Goal: Task Accomplishment & Management: Manage account settings

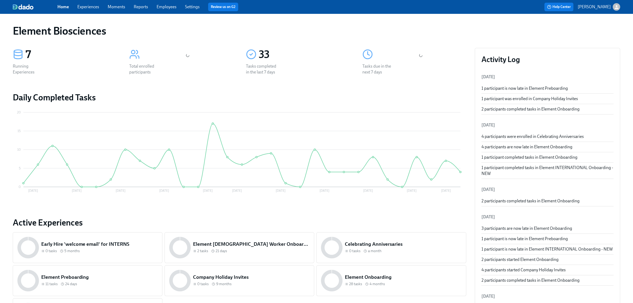
click at [94, 6] on link "Experiences" at bounding box center [88, 6] width 22 height 5
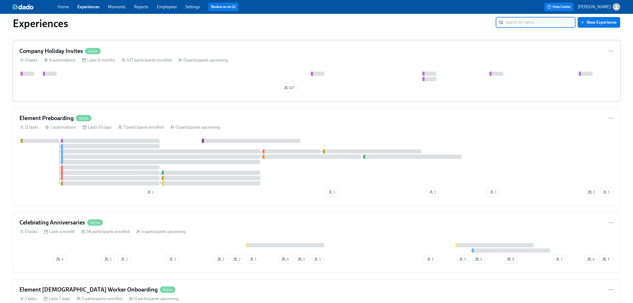
scroll to position [266, 0]
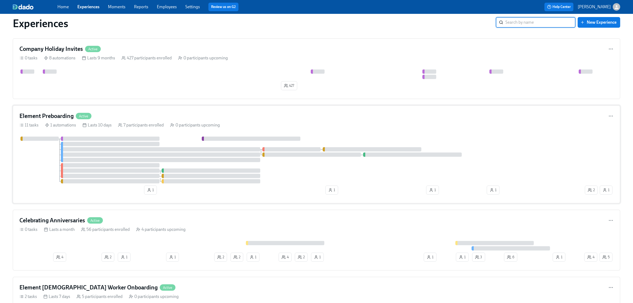
click at [226, 120] on div "Element Preboarding Active" at bounding box center [316, 116] width 594 height 8
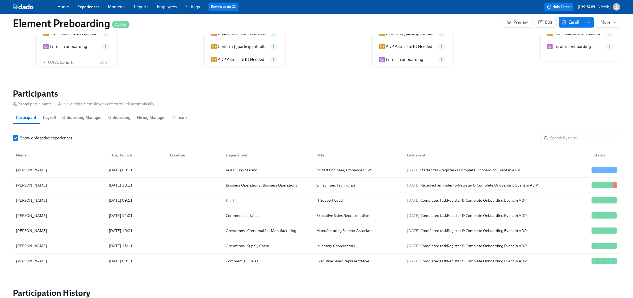
scroll to position [399, 0]
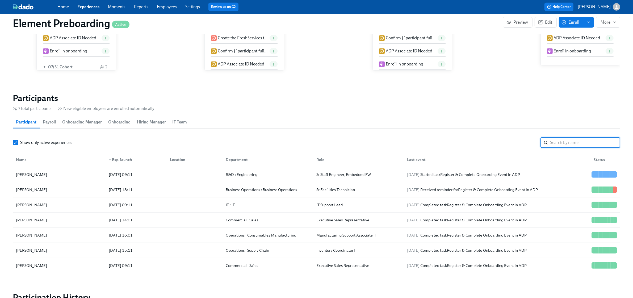
click at [575, 145] on input "search" at bounding box center [585, 142] width 70 height 11
type input "gabe"
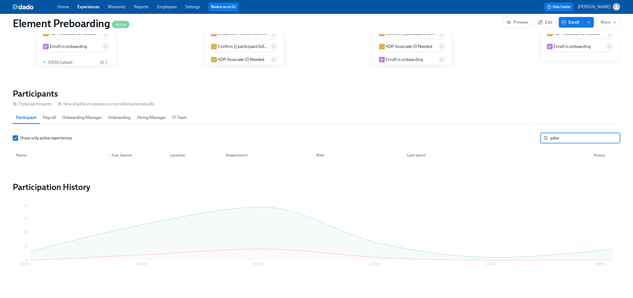
scroll to position [405, 0]
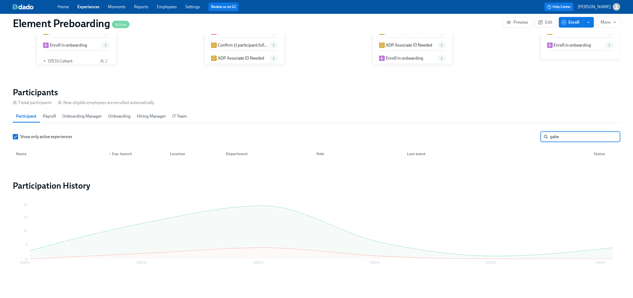
click at [559, 138] on input "gabe" at bounding box center [585, 136] width 70 height 11
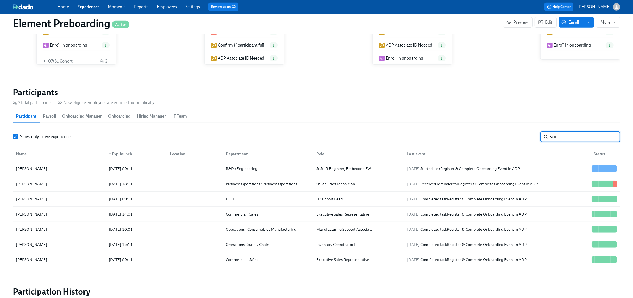
type input "seir"
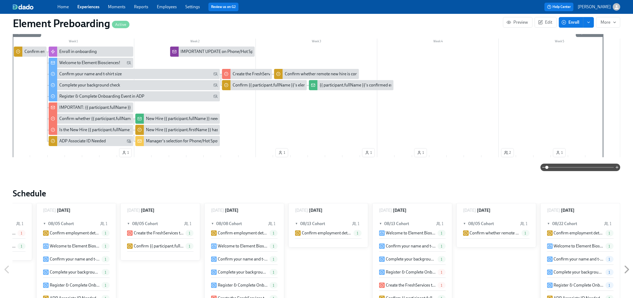
scroll to position [0, 312]
drag, startPoint x: 93, startPoint y: 7, endPoint x: 104, endPoint y: 7, distance: 11.4
click at [93, 7] on link "Experiences" at bounding box center [88, 6] width 22 height 5
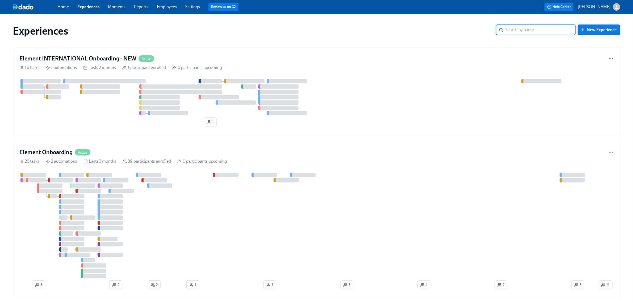
click at [167, 7] on link "Employees" at bounding box center [167, 6] width 20 height 5
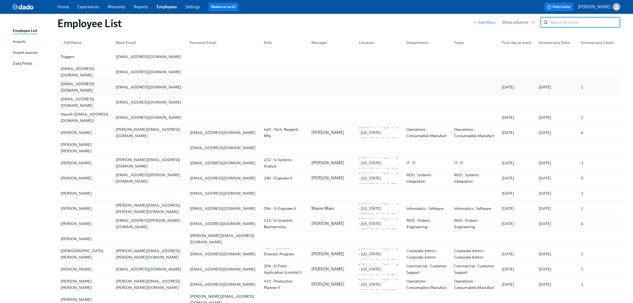
scroll to position [33, 0]
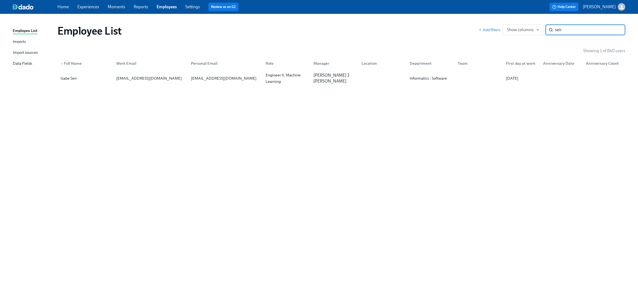
click at [555, 24] on input "seir" at bounding box center [590, 29] width 70 height 11
type input "[PERSON_NAME]"
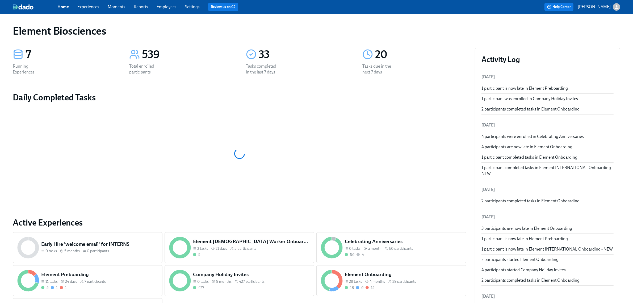
click at [94, 6] on link "Experiences" at bounding box center [88, 6] width 22 height 5
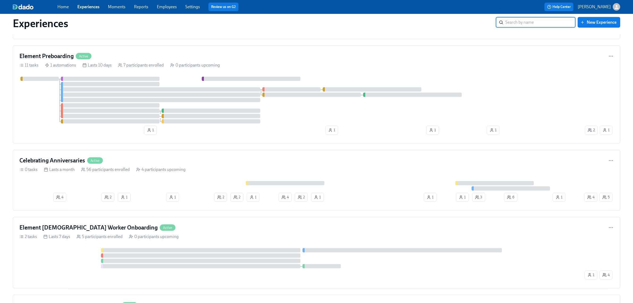
scroll to position [399, 0]
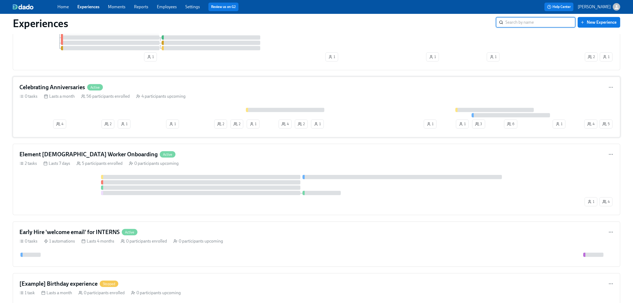
click at [175, 112] on div at bounding box center [301, 113] width 564 height 10
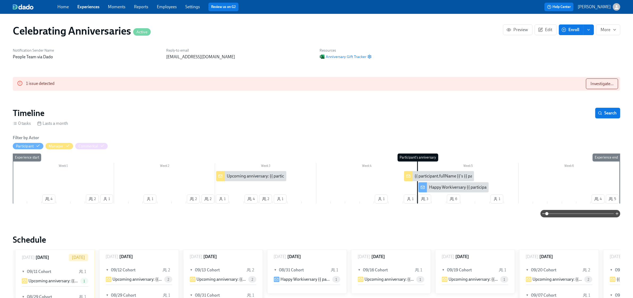
scroll to position [0, 1175]
click at [602, 84] on span "Investigate..." at bounding box center [602, 83] width 23 height 5
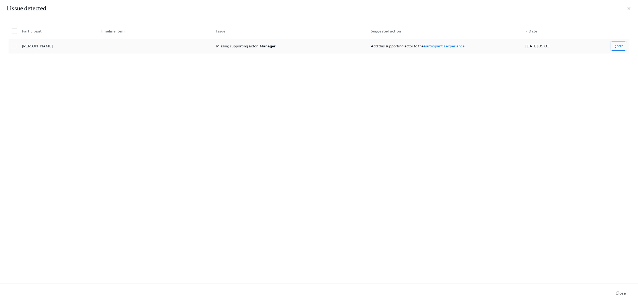
click at [623, 45] on span "Ignore" at bounding box center [619, 45] width 10 height 5
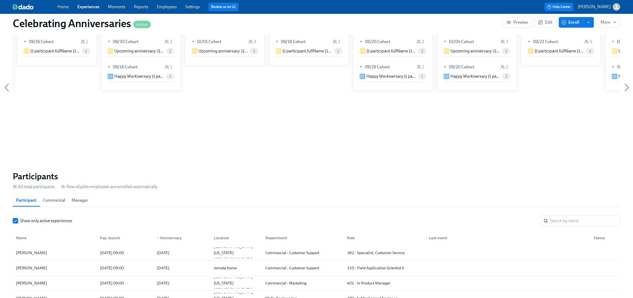
scroll to position [199, 0]
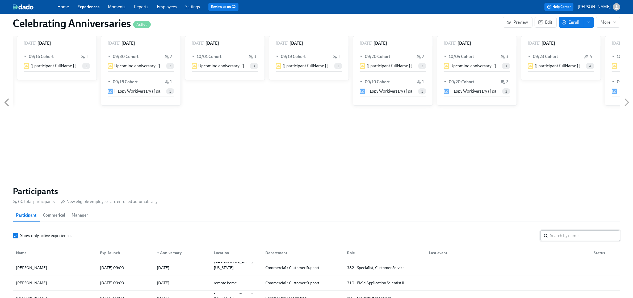
click at [574, 236] on input "search" at bounding box center [585, 235] width 70 height 11
type input "claudia"
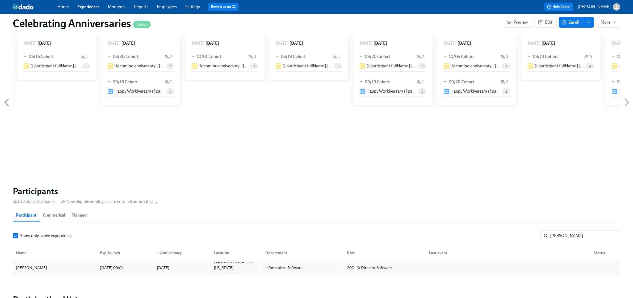
click at [44, 266] on div "[PERSON_NAME]" at bounding box center [31, 267] width 35 height 6
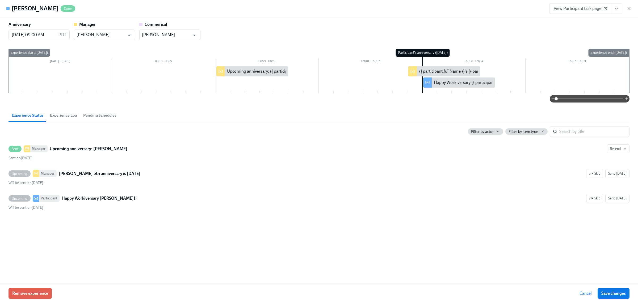
click at [51, 287] on div "Remove experience Cancel Save changes" at bounding box center [319, 292] width 638 height 19
click at [46, 292] on span "Remove experience" at bounding box center [30, 292] width 36 height 5
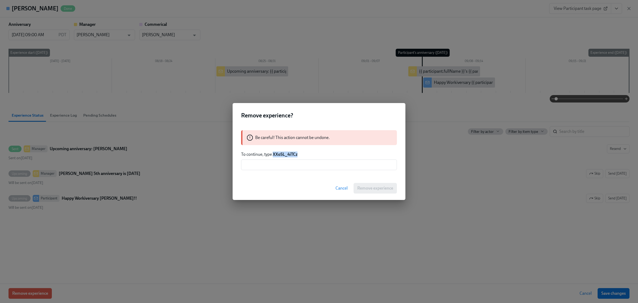
drag, startPoint x: 273, startPoint y: 155, endPoint x: 334, endPoint y: 156, distance: 60.7
click at [334, 156] on p "To continue, type XXoSL_4iTCz" at bounding box center [319, 154] width 156 height 6
copy strong "XXoSL_4iTCz"
click at [282, 163] on input "text" at bounding box center [319, 164] width 156 height 11
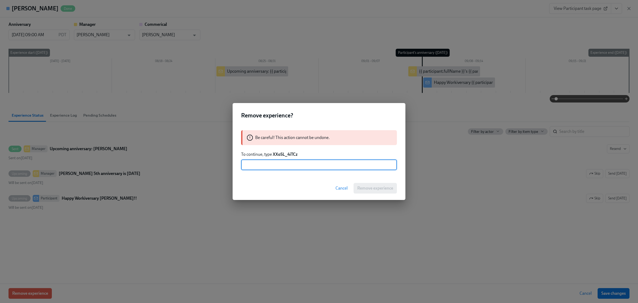
paste input "XXoSL_4iTCz"
type input "XXoSL_4iTCz"
click at [357, 189] on span "Remove experience" at bounding box center [375, 187] width 36 height 5
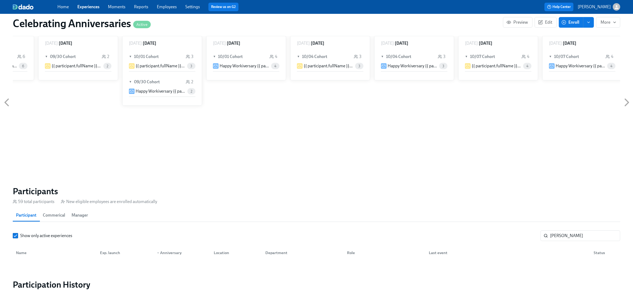
scroll to position [0, 3170]
